Goal: Communication & Community: Answer question/provide support

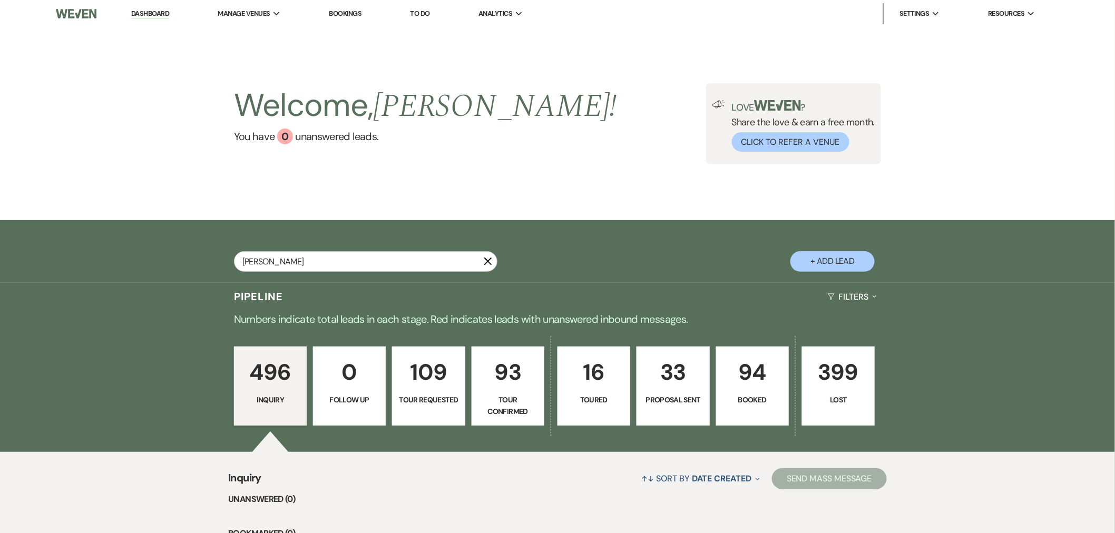
type input "[PERSON_NAME]"
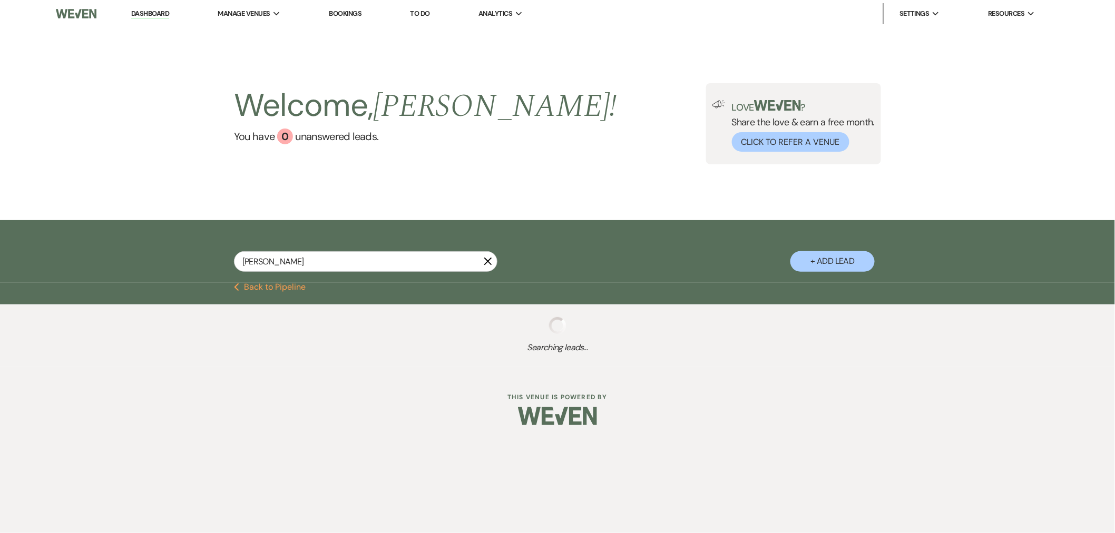
select select "2"
select select "4"
select select "8"
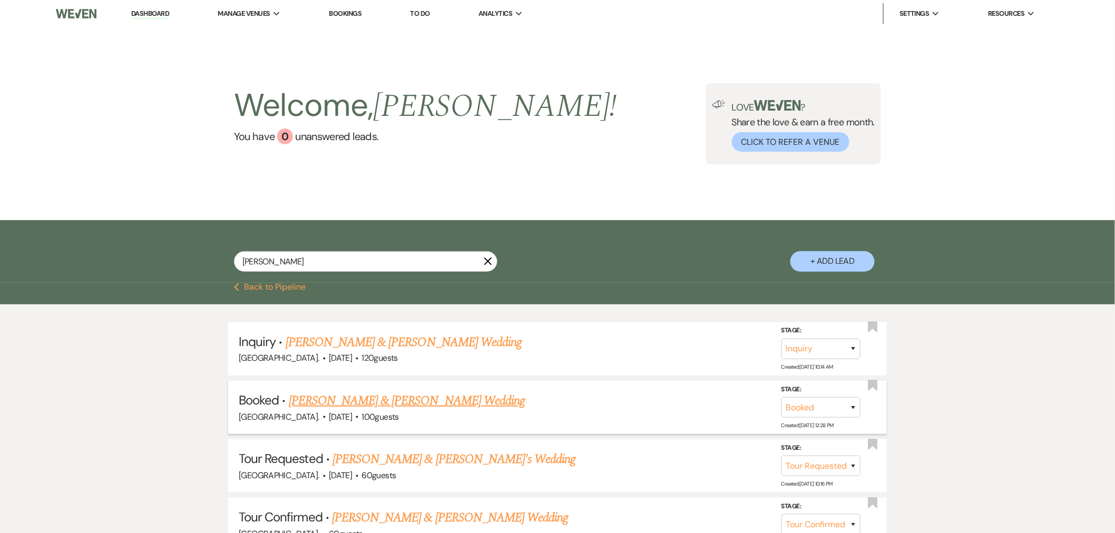
type input "[PERSON_NAME]"
click at [388, 405] on link "[PERSON_NAME] & [PERSON_NAME] Wedding" at bounding box center [407, 400] width 236 height 19
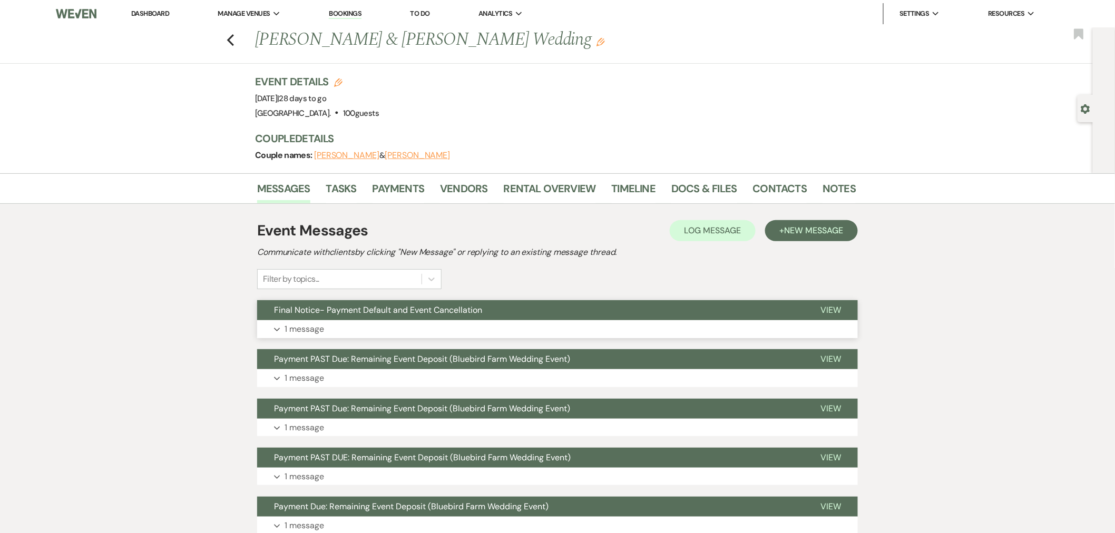
click at [412, 313] on span "Final Notice- Payment Default and Event Cancellation" at bounding box center [378, 310] width 208 height 11
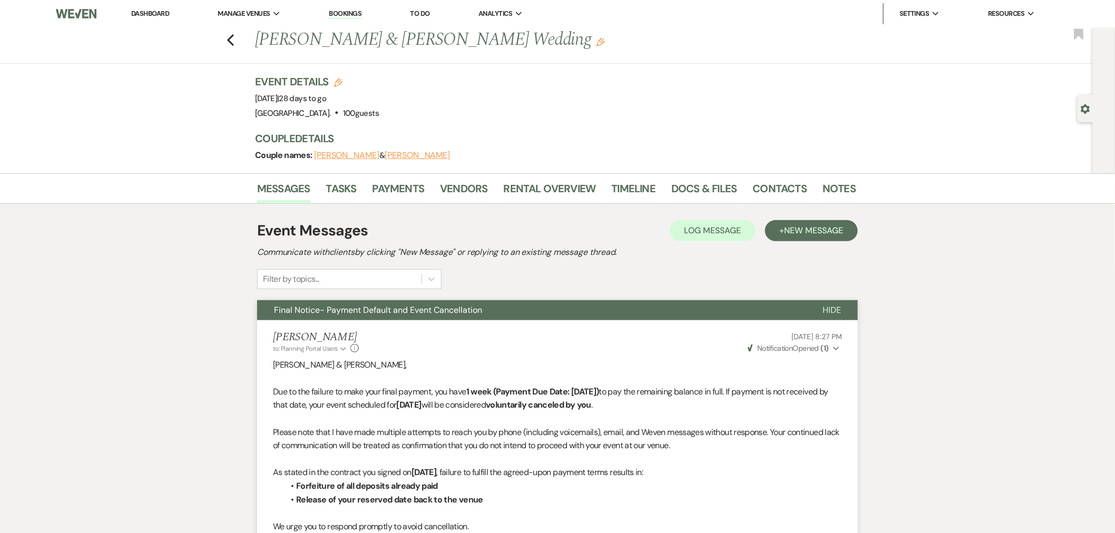
click at [418, 301] on button "Final Notice- Payment Default and Event Cancellation" at bounding box center [531, 310] width 548 height 20
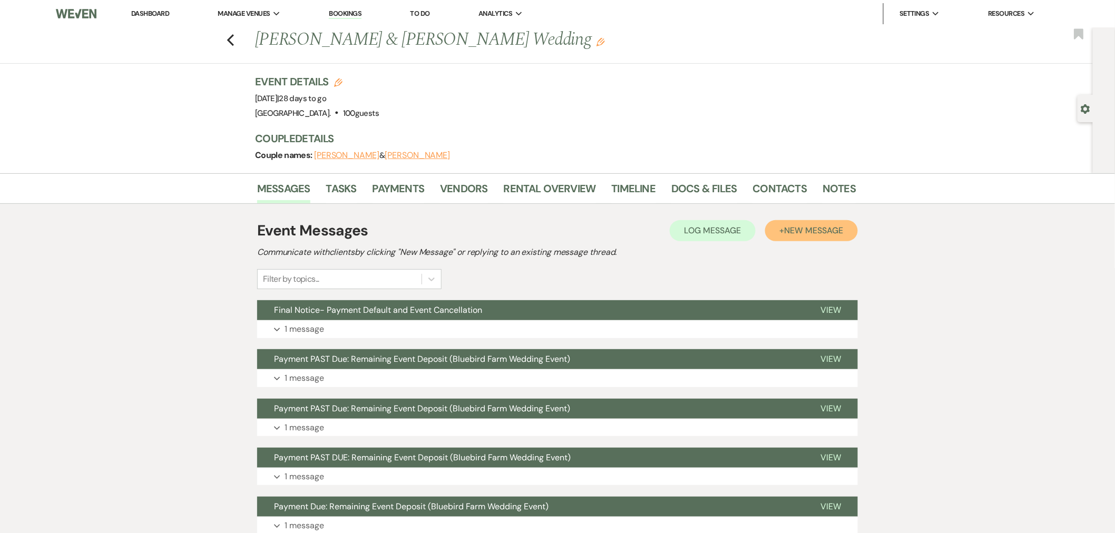
click at [839, 239] on button "+ New Message" at bounding box center [811, 230] width 93 height 21
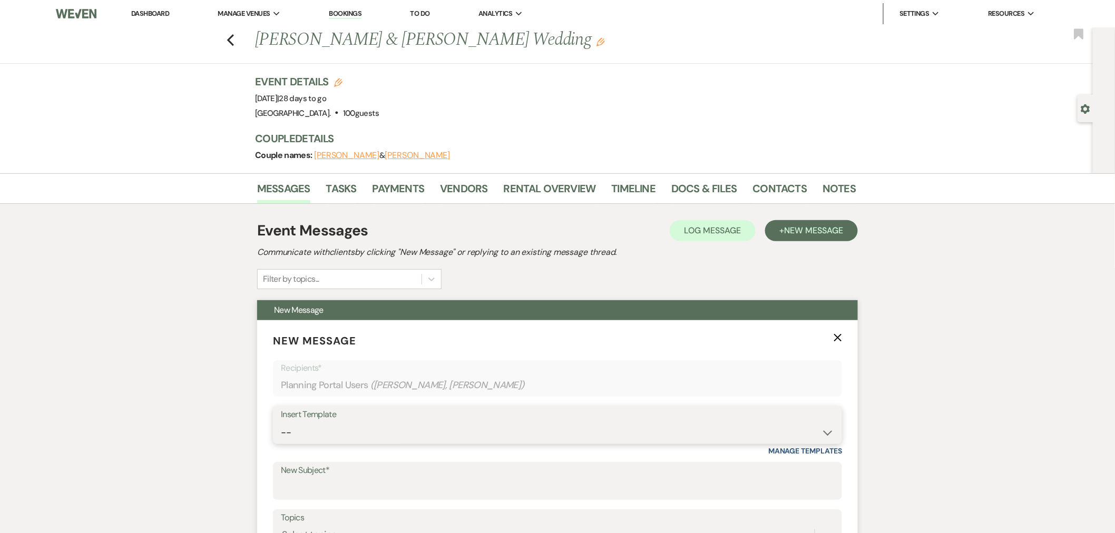
click at [345, 430] on select "-- Initial Inquiry Response Tour Request Response Follow Up You are booked! Sec…" at bounding box center [557, 433] width 553 height 21
select select "597"
click at [281, 423] on select "-- Initial Inquiry Response Tour Request Response Follow Up You are booked! Sec…" at bounding box center [557, 433] width 553 height 21
type input "Payment Due: Remaining Event Deposit (Bluebird Farm Wedding Event)"
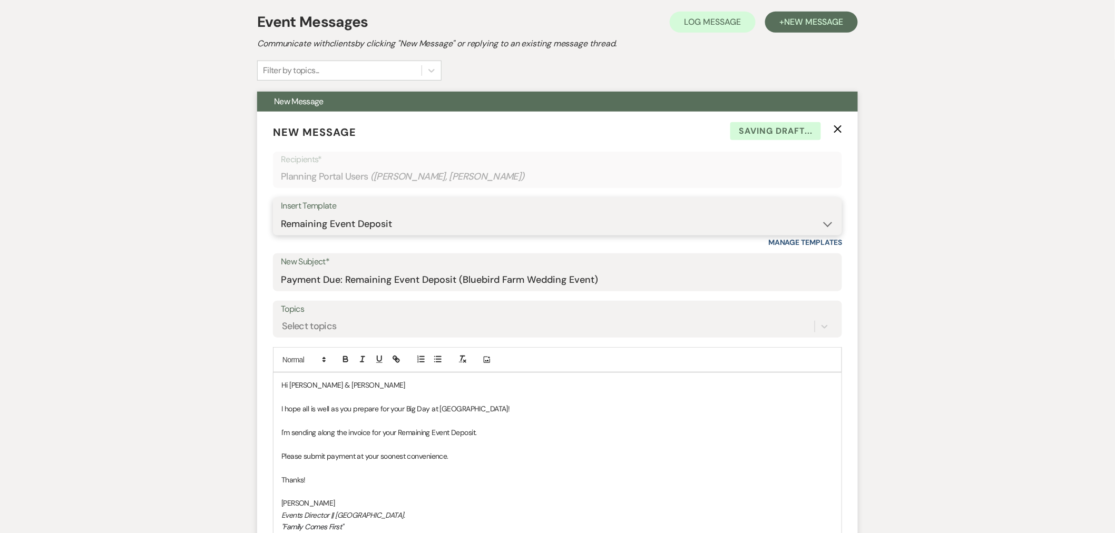
scroll to position [351, 0]
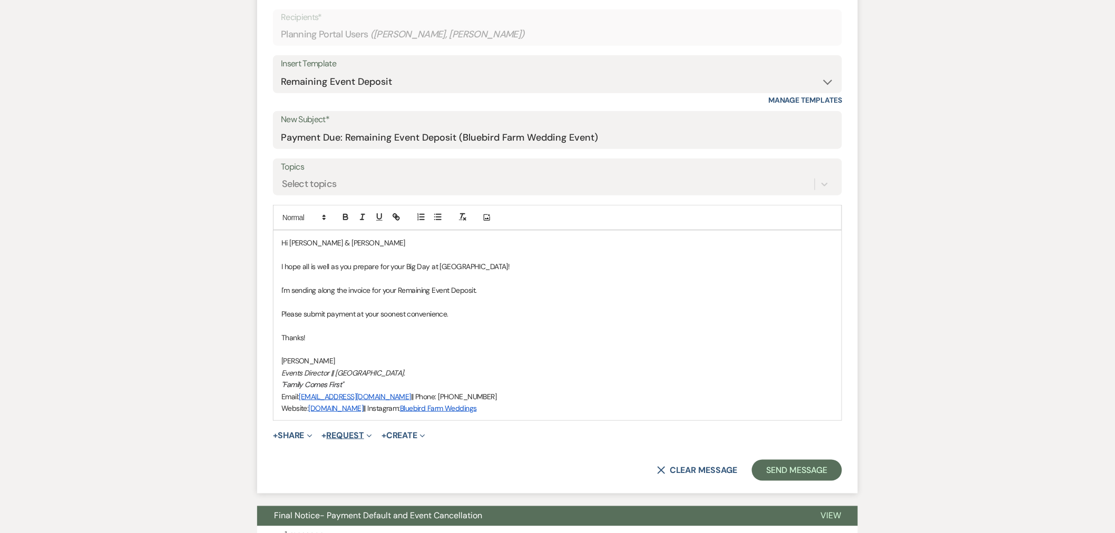
click at [353, 439] on button "+ Request Expand" at bounding box center [347, 436] width 50 height 8
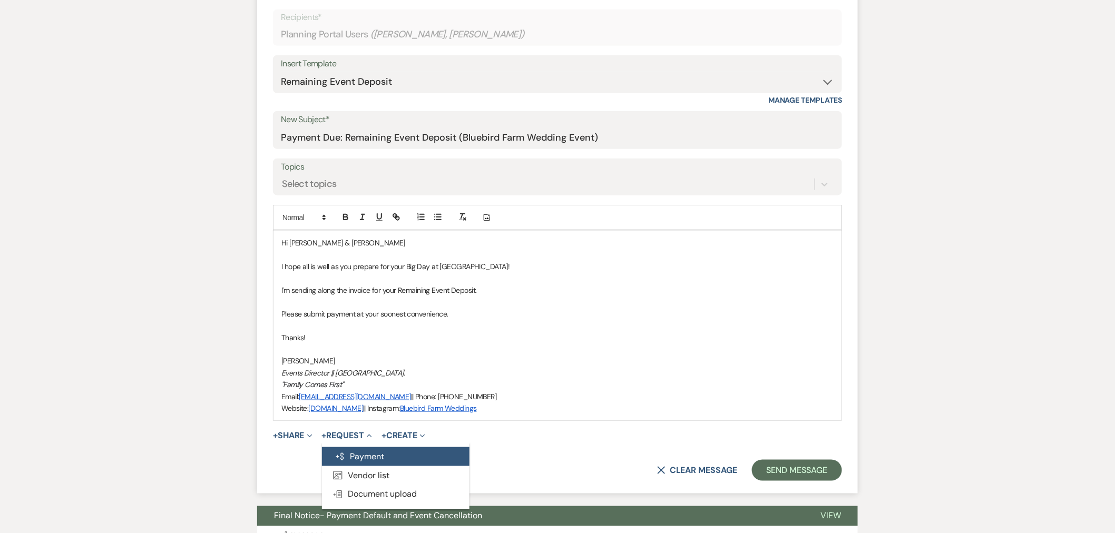
click at [369, 460] on button "Generate Payment Payment" at bounding box center [396, 456] width 148 height 19
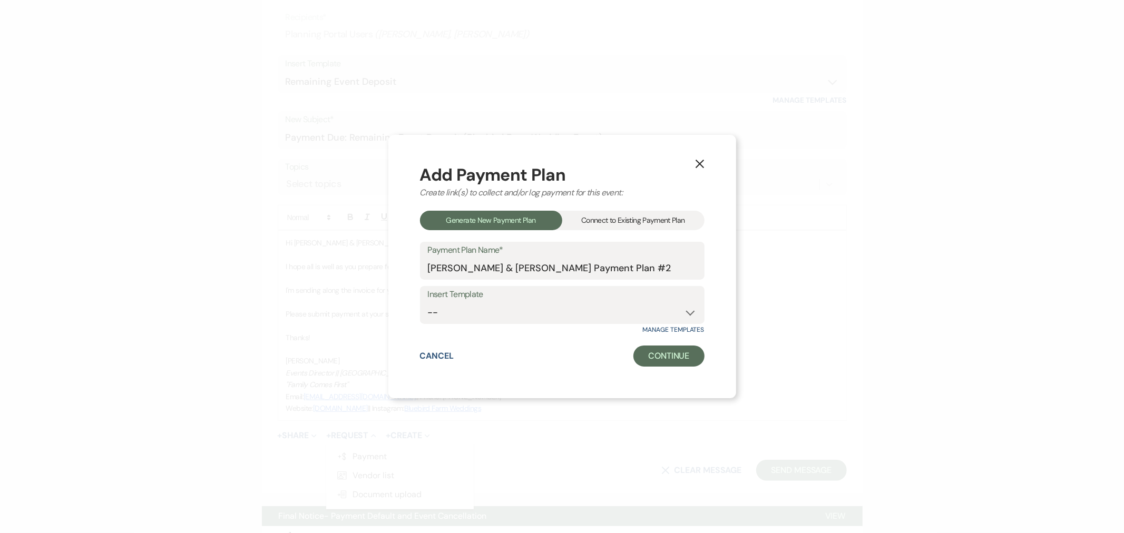
click at [651, 237] on div "Add Payment Plan Create link(s) to collect and/or log payment for this event: G…" at bounding box center [562, 266] width 285 height 200
click at [650, 222] on div "Connect to Existing Payment Plan" at bounding box center [633, 220] width 142 height 19
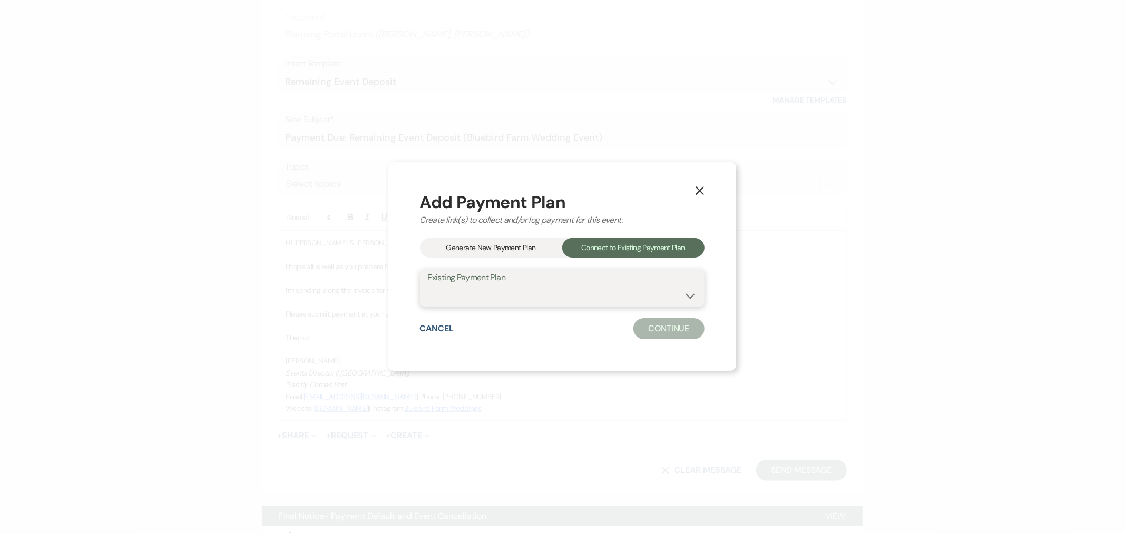
click at [599, 287] on select "[PERSON_NAME] & [PERSON_NAME] Payment Plan" at bounding box center [562, 295] width 269 height 21
select select "10361"
click at [428, 285] on select "[PERSON_NAME] & [PERSON_NAME] Payment Plan" at bounding box center [562, 295] width 269 height 21
click at [656, 330] on button "Continue" at bounding box center [668, 328] width 71 height 21
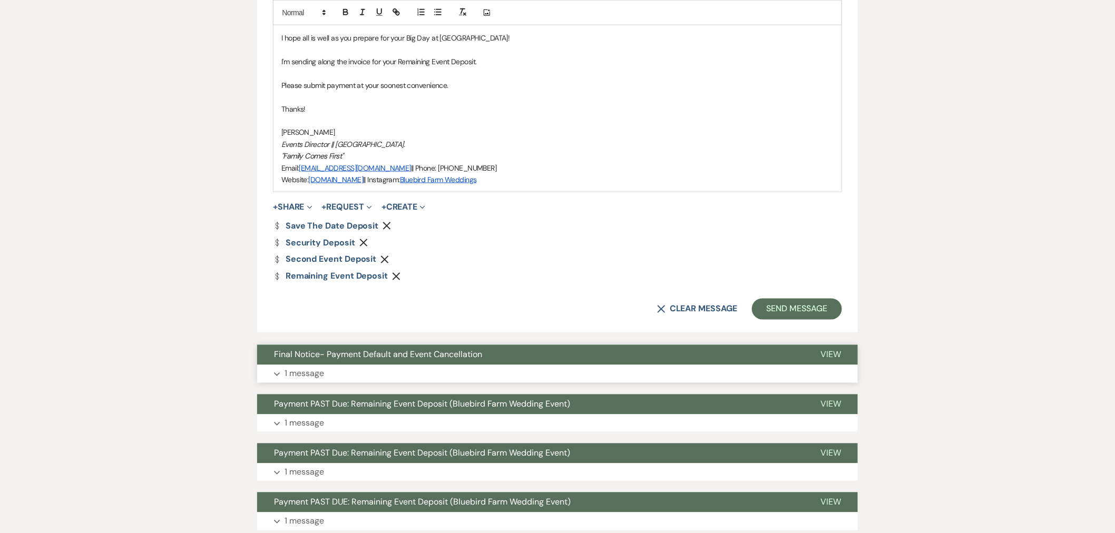
scroll to position [585, 0]
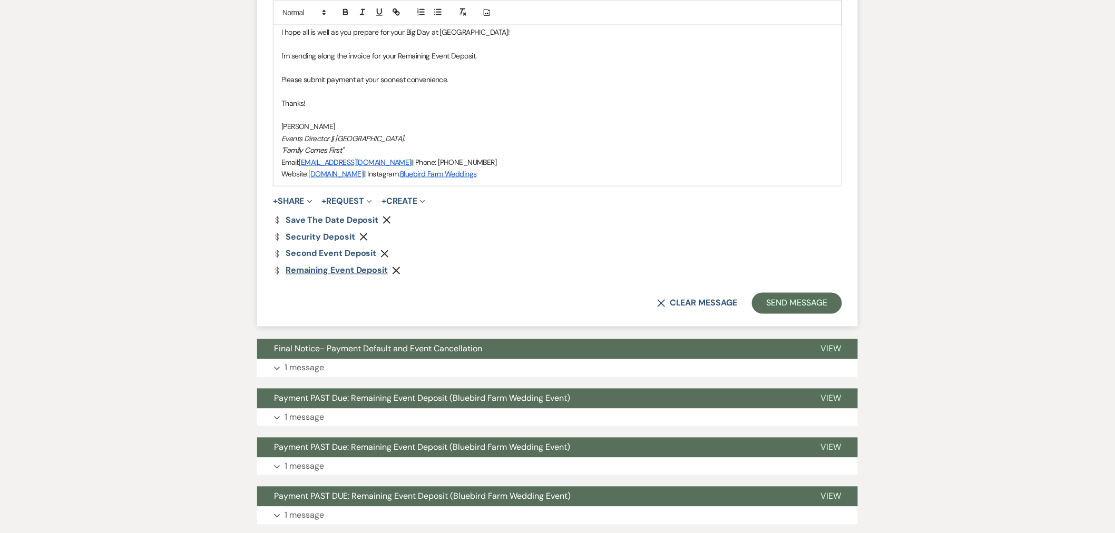
click at [386, 250] on icon "Remove" at bounding box center [384, 254] width 8 height 8
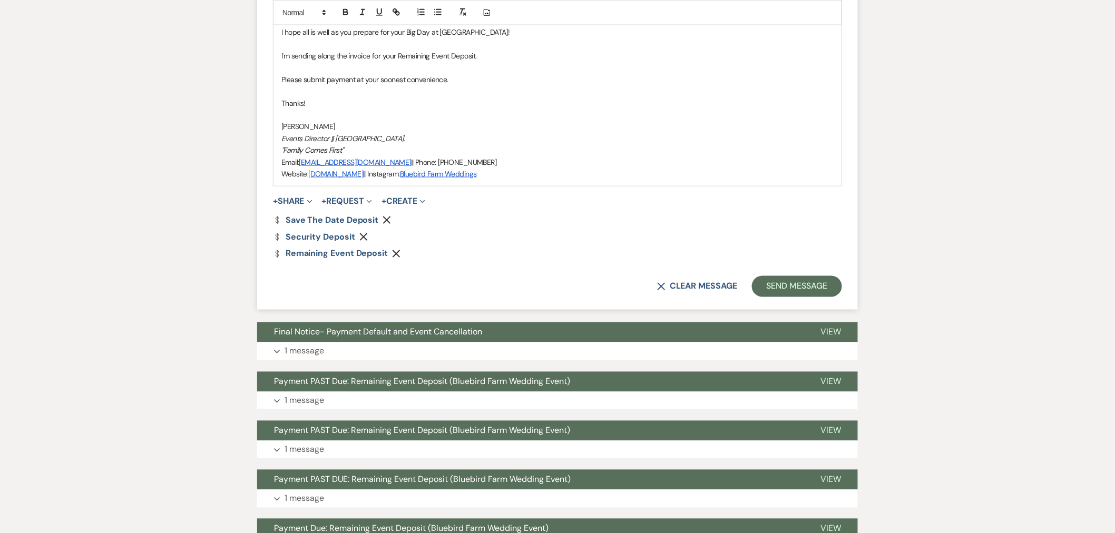
click at [366, 231] on div "Dollar Payment Save the Date Deposit Remove Dollar Payment Security Deposit Rem…" at bounding box center [557, 237] width 569 height 42
drag, startPoint x: 383, startPoint y: 217, endPoint x: 378, endPoint y: 221, distance: 6.7
click at [384, 217] on icon "Remove" at bounding box center [387, 220] width 8 height 8
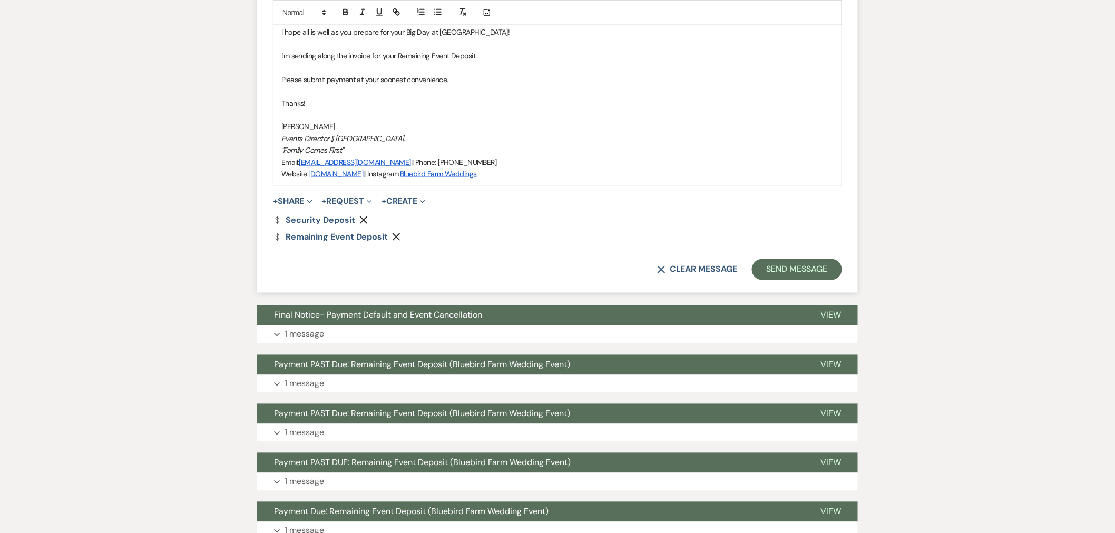
click at [364, 219] on use "button" at bounding box center [364, 221] width 8 height 8
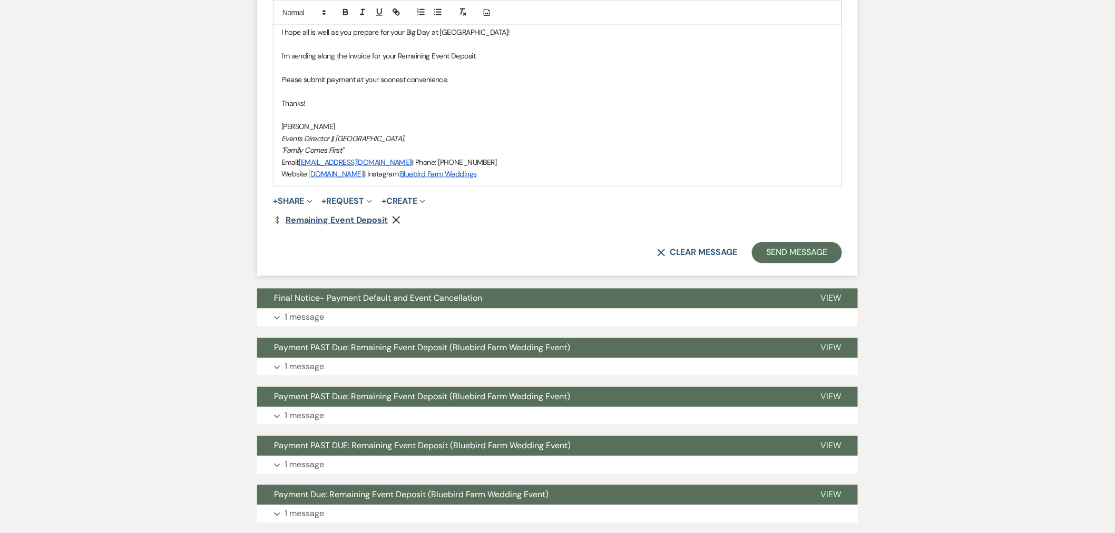
click at [350, 220] on link "Dollar Payment Remaining Event Deposit" at bounding box center [330, 220] width 115 height 8
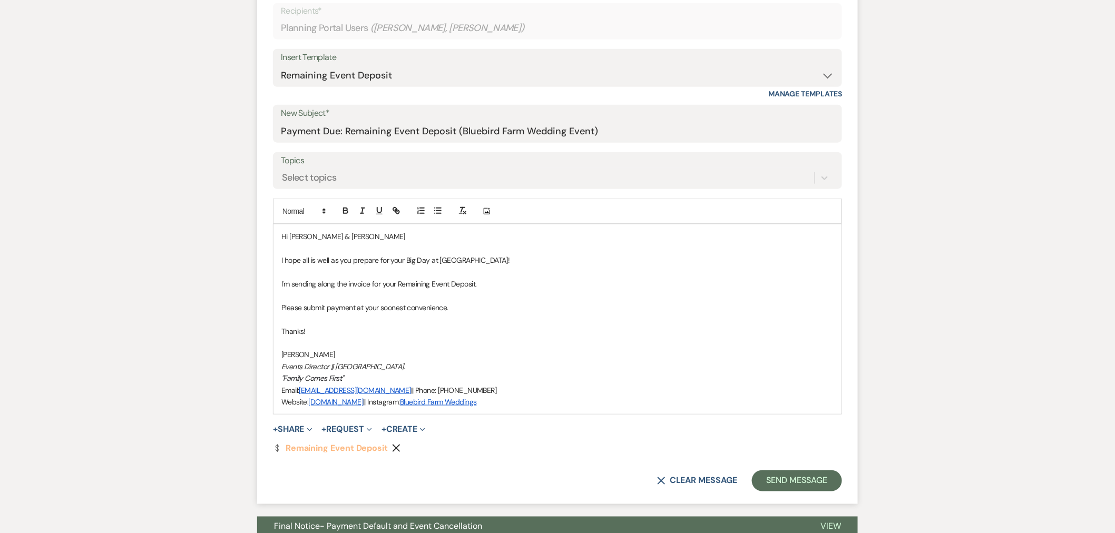
scroll to position [409, 0]
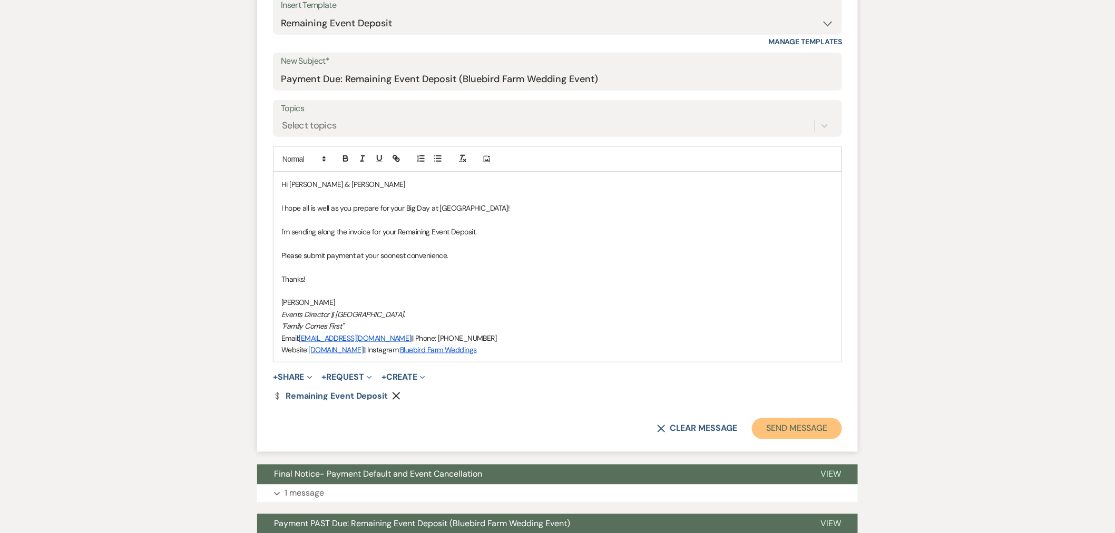
click at [802, 430] on button "Send Message" at bounding box center [797, 428] width 90 height 21
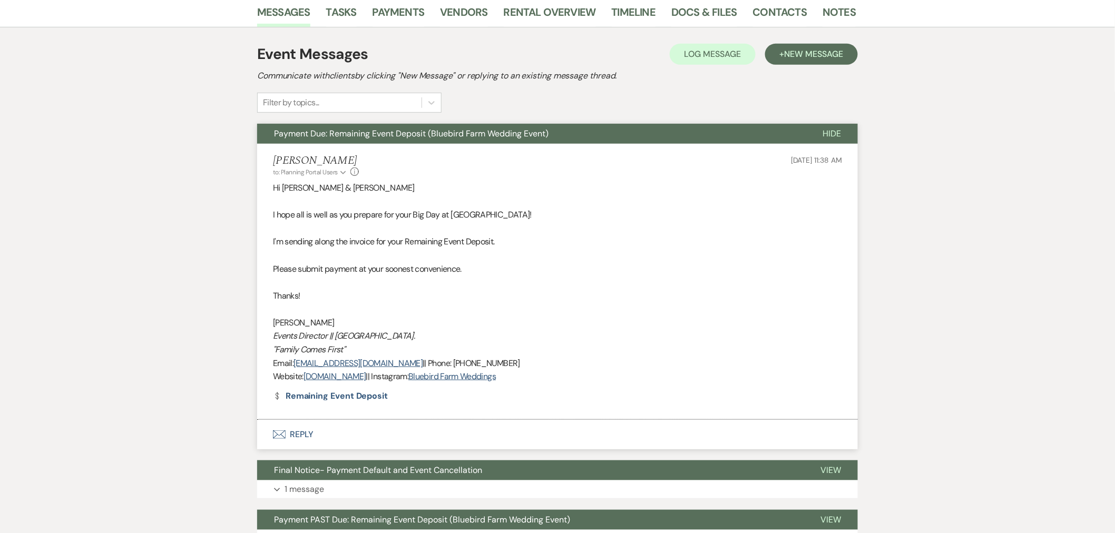
scroll to position [369, 0]
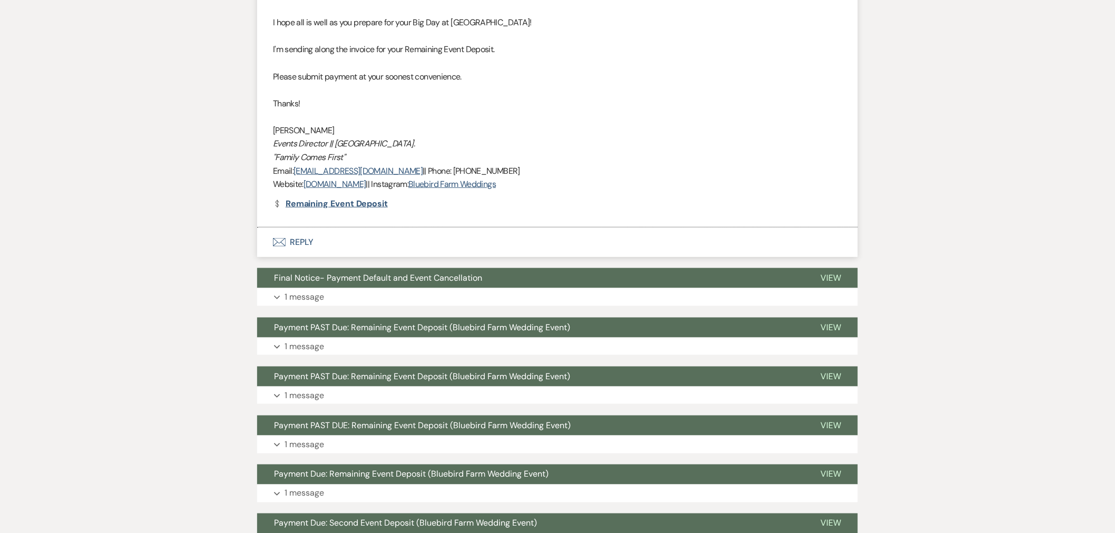
click at [332, 204] on link "Dollar Payment Remaining Event Deposit" at bounding box center [330, 204] width 115 height 8
